Goal: Task Accomplishment & Management: Complete application form

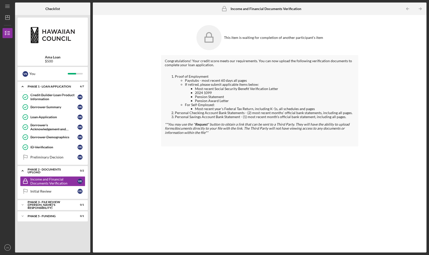
click at [344, 117] on li "Personal Savings Account Bank Statement - (1) most recent month's official bank…" at bounding box center [265, 117] width 180 height 4
click at [212, 44] on icon at bounding box center [208, 37] width 25 height 25
click at [59, 181] on div "Income and Financial Documents Verification" at bounding box center [53, 181] width 47 height 8
click at [78, 170] on div "Phase 2 - DOCUMENTS UPLOAD" at bounding box center [55, 170] width 54 height 3
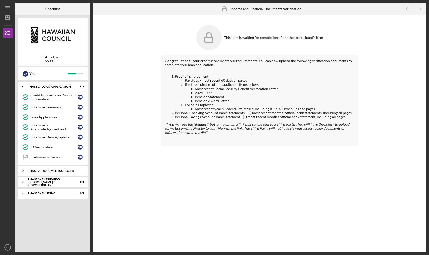
click at [78, 170] on div "Phase 2 - DOCUMENTS UPLOAD" at bounding box center [55, 170] width 54 height 3
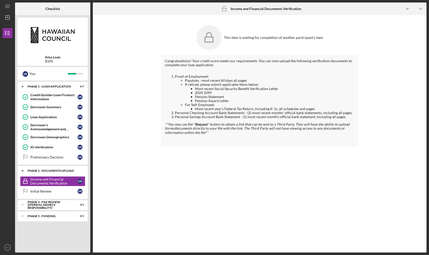
click at [78, 170] on div "Phase 2 - DOCUMENTS UPLOAD" at bounding box center [55, 170] width 54 height 3
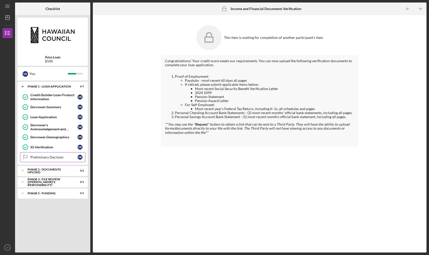
click at [63, 154] on link "Preliminary Decision Preliminary Decision V K" at bounding box center [52, 157] width 65 height 10
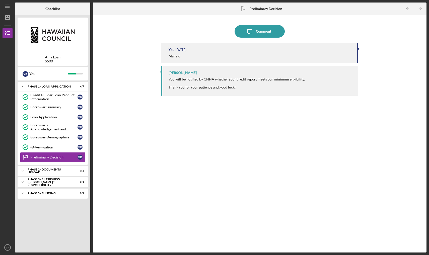
click at [236, 82] on div at bounding box center [237, 83] width 136 height 4
click at [71, 156] on div "Preliminary Decision" at bounding box center [53, 157] width 47 height 4
click at [68, 170] on div "Phase 2 - DOCUMENTS UPLOAD" at bounding box center [55, 170] width 54 height 3
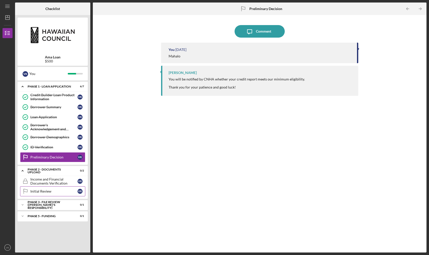
click at [60, 190] on div "Initial Review" at bounding box center [53, 191] width 47 height 4
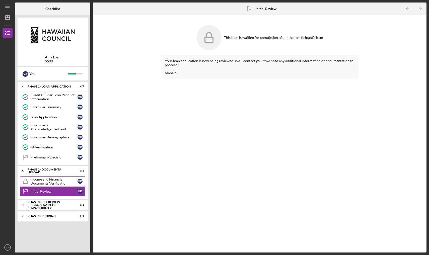
click at [61, 182] on div "Income and Financial Documents Verification" at bounding box center [53, 181] width 47 height 8
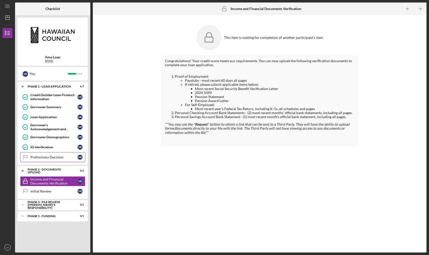
click at [55, 156] on div "Preliminary Decision" at bounding box center [53, 157] width 47 height 4
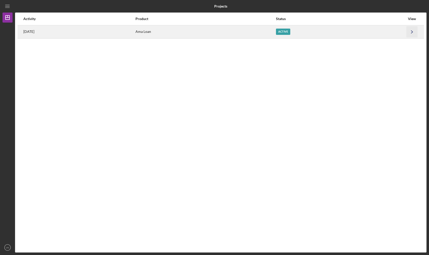
click at [411, 30] on icon "Icon/Navigate" at bounding box center [411, 31] width 11 height 11
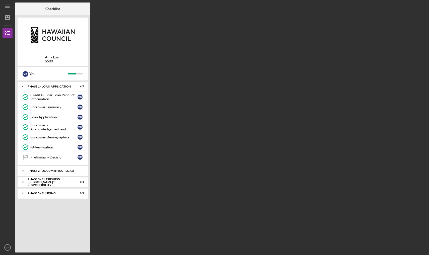
click at [61, 172] on div "Icon/Expander Phase 2 - DOCUMENTS UPLOAD 0 / 2" at bounding box center [53, 171] width 70 height 10
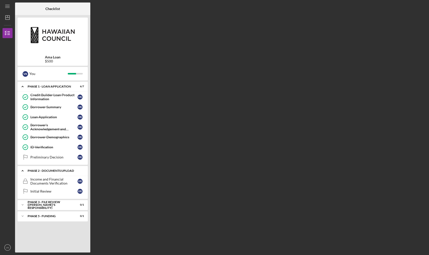
click at [61, 172] on div "Icon/Expander Phase 2 - DOCUMENTS UPLOAD 0 / 2" at bounding box center [53, 171] width 70 height 10
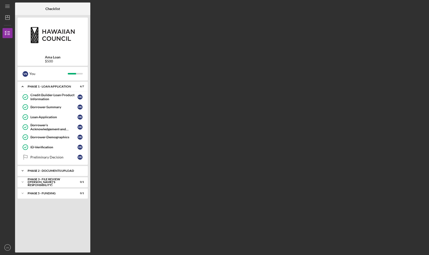
click at [61, 172] on div "Icon/Expander Phase 2 - DOCUMENTS UPLOAD 0 / 2" at bounding box center [53, 171] width 70 height 10
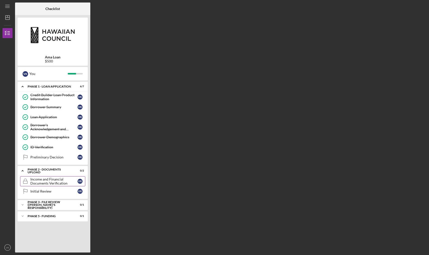
click at [63, 180] on div "Income and Financial Documents Verification" at bounding box center [53, 181] width 47 height 8
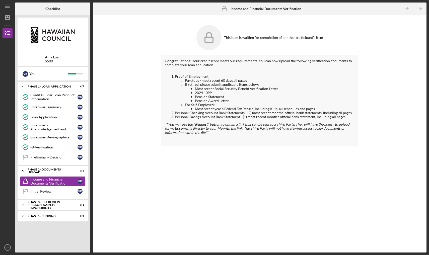
click at [215, 83] on li "If retired, please submit applicable items below: Most recent Social Security B…" at bounding box center [270, 92] width 170 height 20
click at [228, 100] on li "Pension Award Letter" at bounding box center [274, 101] width 159 height 4
click at [221, 122] on em "**You may use the " Request " button to obtain a link that can be sent to a Thi…" at bounding box center [257, 128] width 185 height 12
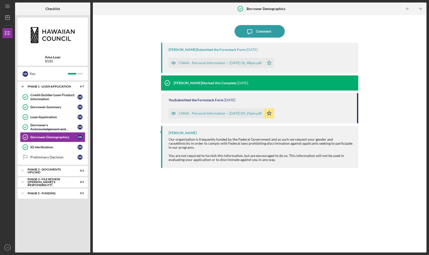
click at [192, 116] on icon "Icon/Star" at bounding box center [269, 113] width 10 height 10
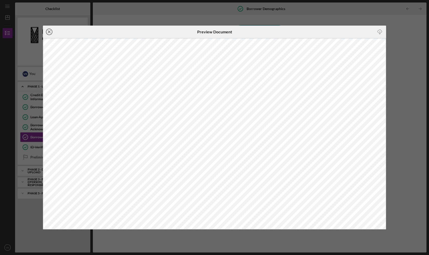
click at [50, 31] on icon "Icon/Close" at bounding box center [49, 32] width 13 height 13
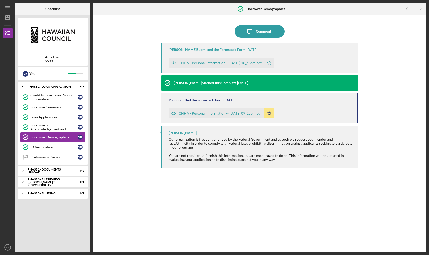
click at [192, 150] on div at bounding box center [261, 152] width 185 height 4
click at [56, 166] on div "PHASE 3 - FILE REVIEW ([PERSON_NAME]'s Responsibility)" at bounding box center [55, 182] width 54 height 6
click at [57, 166] on div "Icon/Expander Phase 1 - Loan Application 6 / 7 Credit Builder Loan Product Info…" at bounding box center [53, 166] width 70 height 168
click at [62, 166] on div "Decision" at bounding box center [53, 193] width 47 height 4
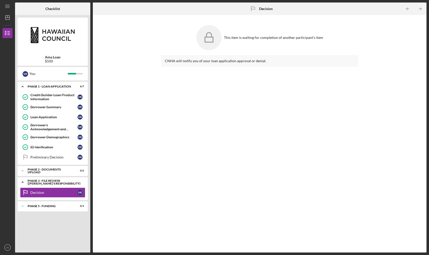
click at [65, 166] on div "PHASE 3 - FILE REVIEW ([PERSON_NAME]'s Responsibility)" at bounding box center [55, 182] width 54 height 6
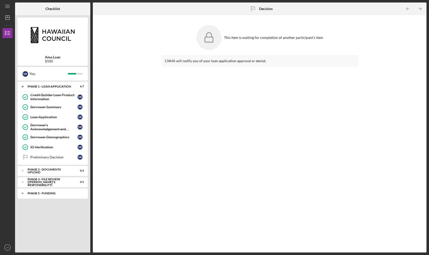
click at [65, 166] on div "Icon/Expander Phase 5 - Funding 0 / 1" at bounding box center [53, 193] width 70 height 10
click at [71, 166] on div "Phase 2 - DOCUMENTS UPLOAD" at bounding box center [55, 170] width 54 height 3
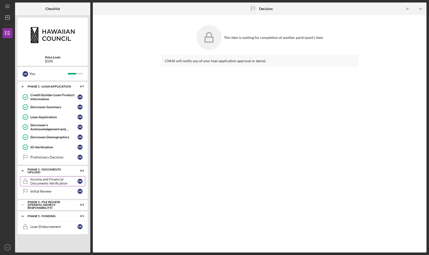
click at [61, 166] on div "Income and Financial Documents Verification" at bounding box center [53, 181] width 47 height 8
